Goal: Information Seeking & Learning: Learn about a topic

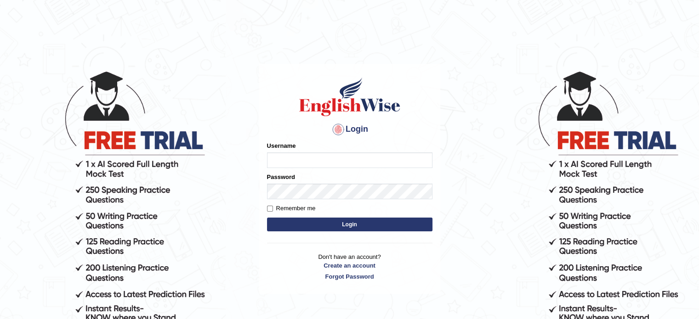
type input "SmritiLak"
click at [332, 222] on button "Login" at bounding box center [349, 225] width 165 height 14
type input "SmritiLak"
click at [346, 222] on button "Login" at bounding box center [349, 225] width 165 height 14
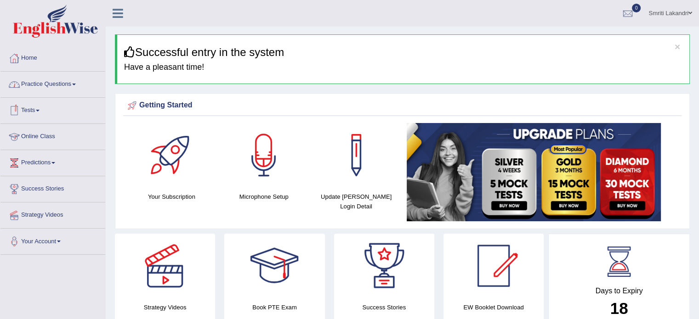
click at [57, 84] on link "Practice Questions" at bounding box center [52, 83] width 105 height 23
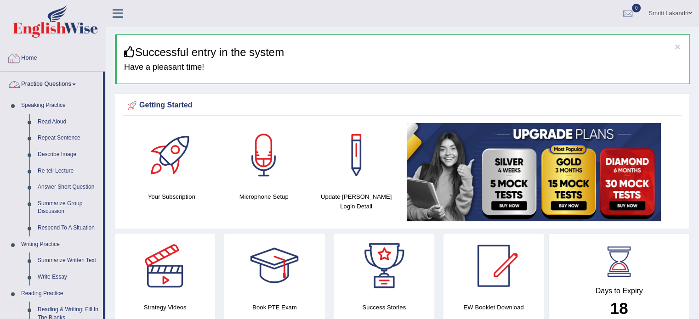
click at [35, 59] on link "Home" at bounding box center [52, 56] width 105 height 23
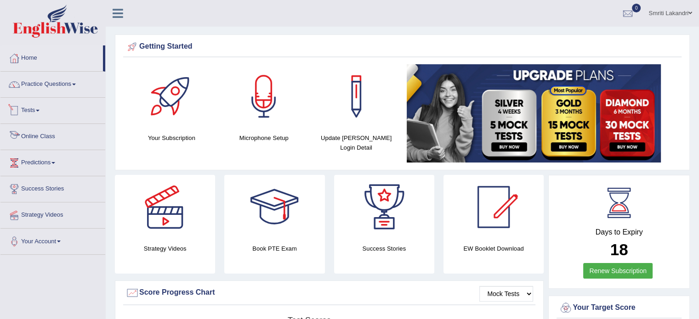
click at [43, 140] on link "Online Class" at bounding box center [52, 135] width 105 height 23
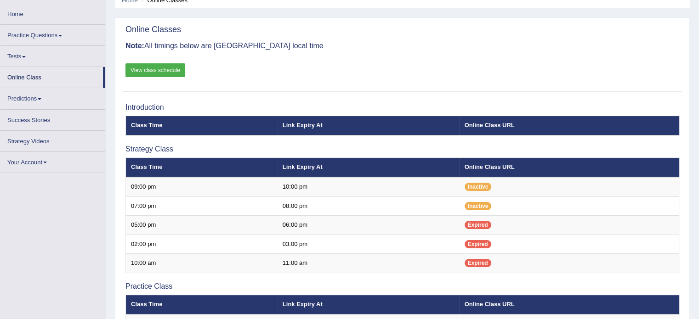
scroll to position [42, 0]
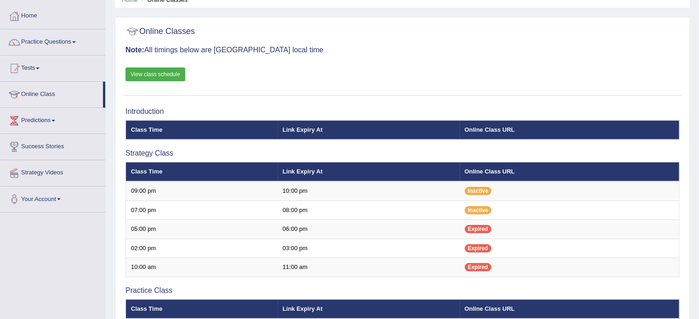
click at [169, 73] on link "View class schedule" at bounding box center [155, 75] width 60 height 14
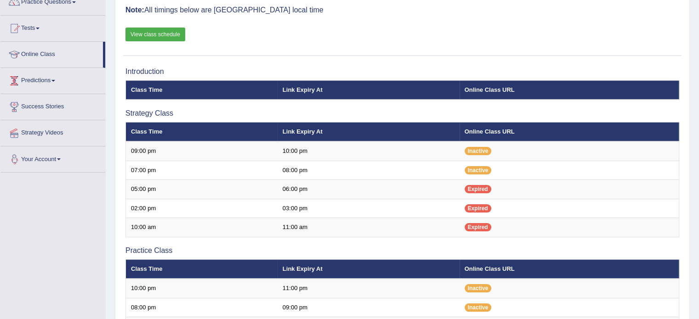
scroll to position [0, 0]
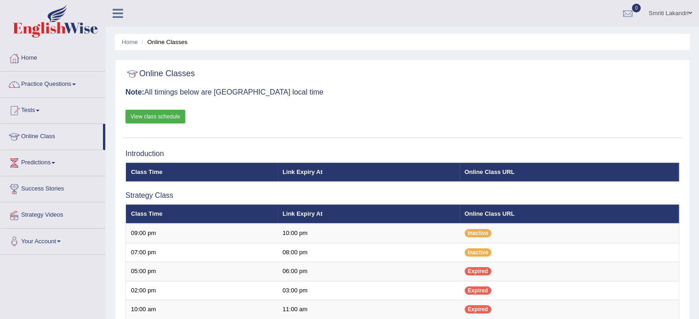
click at [39, 139] on link "Online Class" at bounding box center [51, 135] width 102 height 23
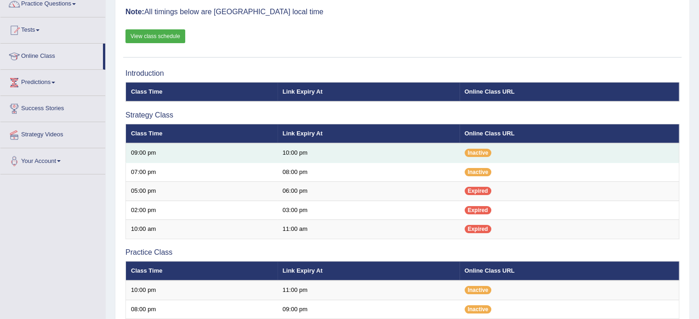
scroll to position [81, 0]
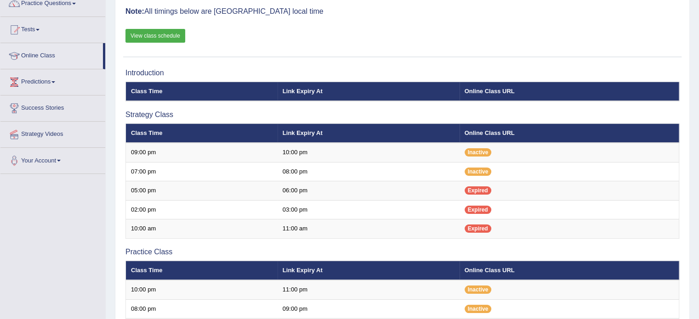
click at [33, 50] on link "Online Class" at bounding box center [51, 54] width 102 height 23
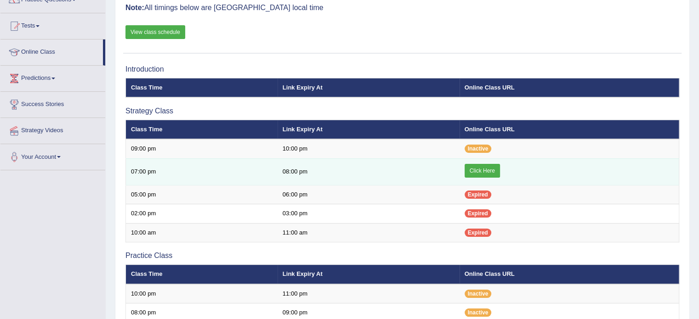
click at [481, 166] on link "Click Here" at bounding box center [482, 171] width 35 height 14
